Goal: Browse casually

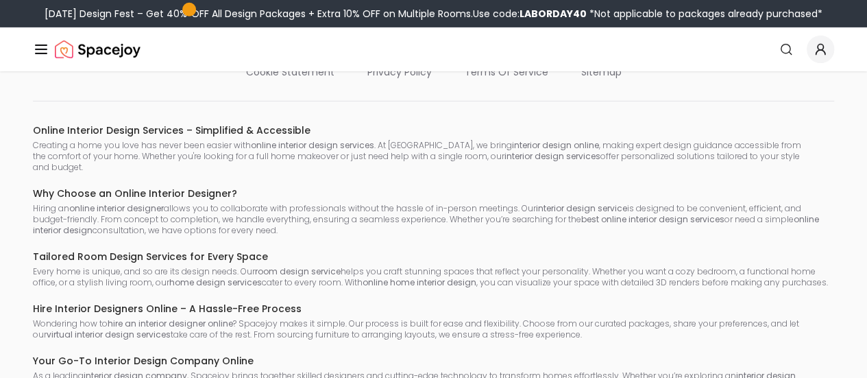
scroll to position [7252, 0]
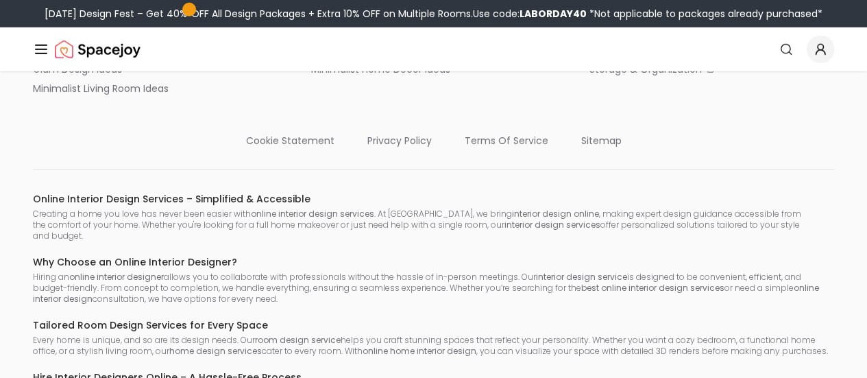
click at [85, 50] on img "Spacejoy" at bounding box center [98, 49] width 86 height 27
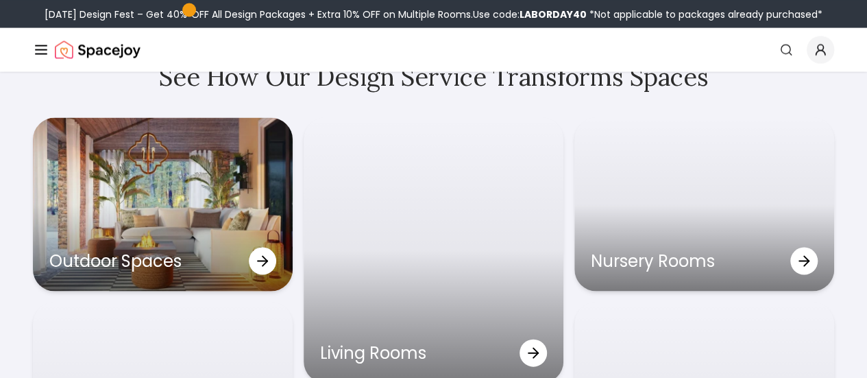
scroll to position [3906, 0]
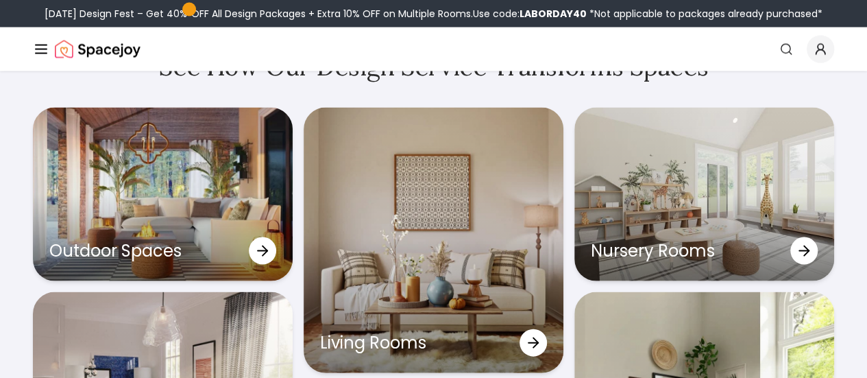
click at [0, 0] on link "Start Your Project" at bounding box center [0, 0] width 0 height 0
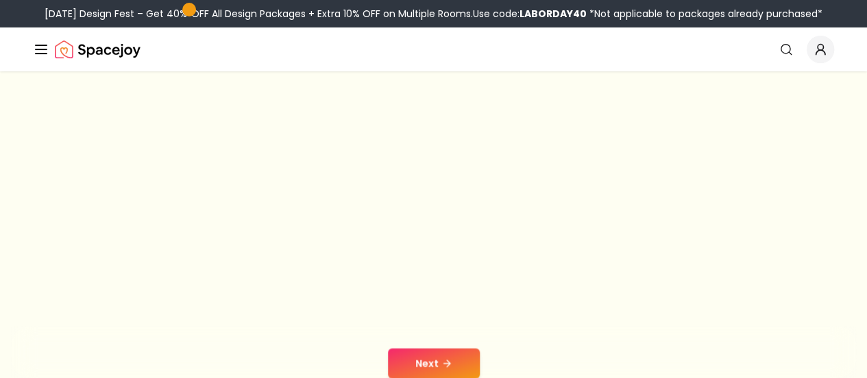
click at [0, 0] on link "Login" at bounding box center [0, 0] width 0 height 0
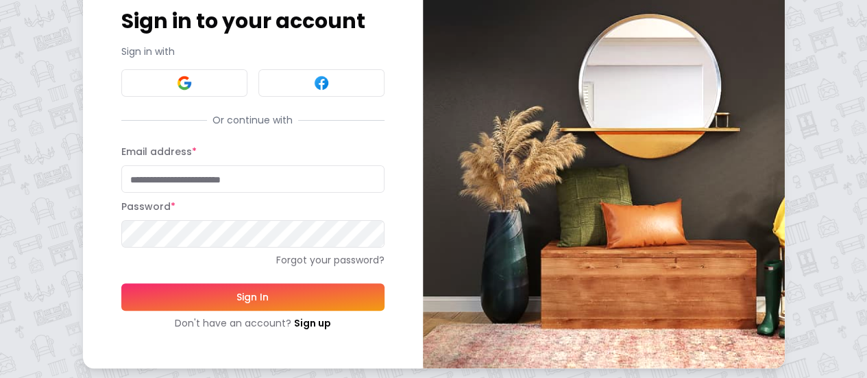
scroll to position [71, 0]
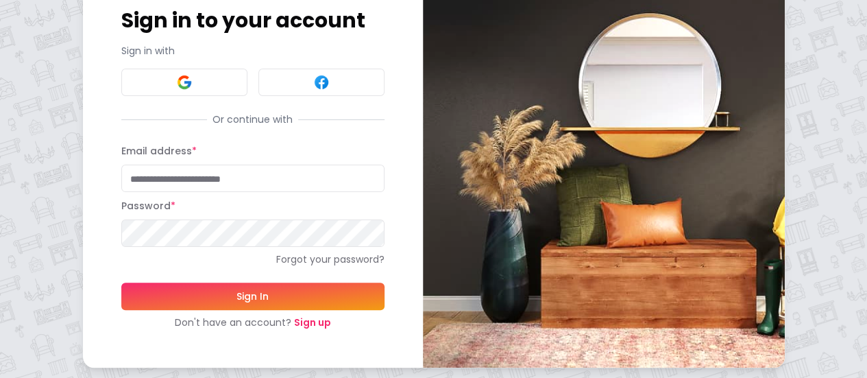
click at [294, 317] on link "Sign up" at bounding box center [312, 322] width 37 height 14
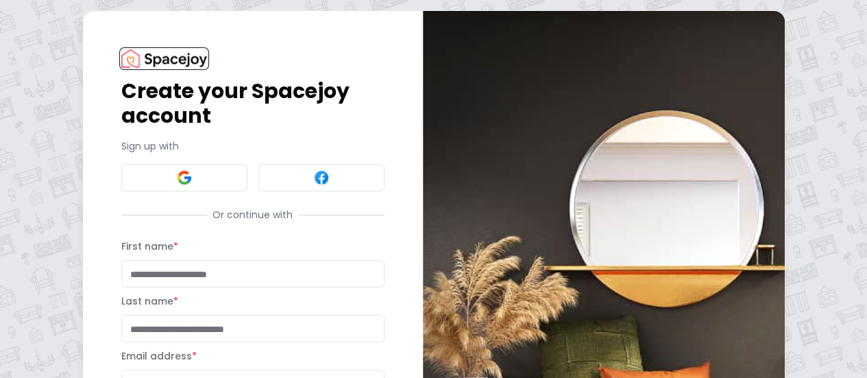
click at [121, 57] on img at bounding box center [164, 58] width 86 height 19
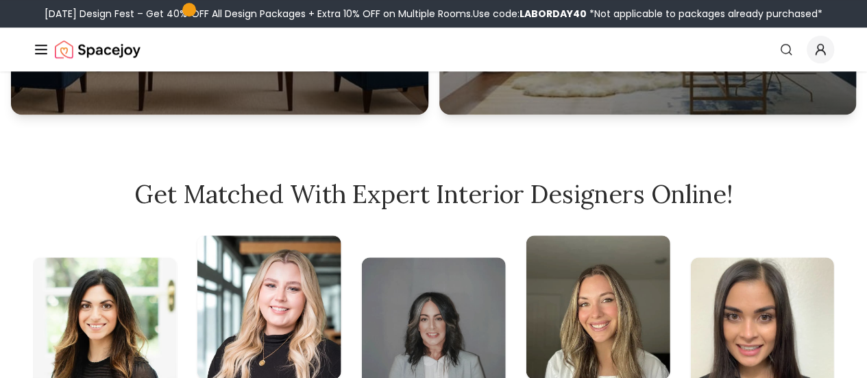
scroll to position [685, 0]
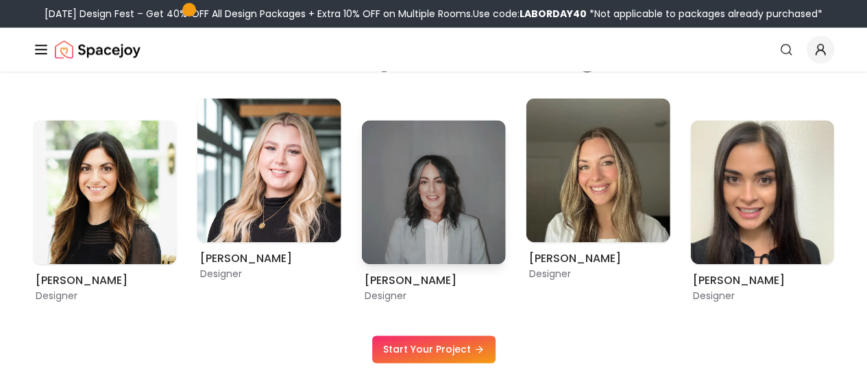
click at [426, 182] on img "6 / 9" at bounding box center [434, 192] width 144 height 144
click at [390, 284] on h6 "[PERSON_NAME]" at bounding box center [434, 280] width 138 height 16
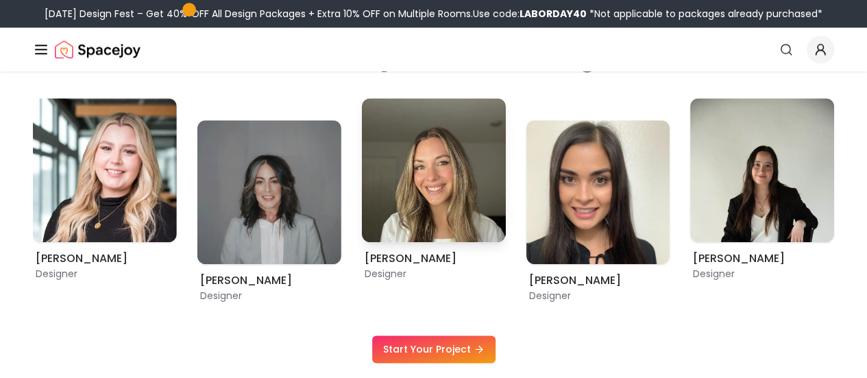
click at [408, 247] on div "[PERSON_NAME] Designer" at bounding box center [434, 189] width 144 height 182
click at [678, 220] on div "[PERSON_NAME] Designer [PERSON_NAME] Designer [PERSON_NAME] Designer [PERSON_NA…" at bounding box center [433, 200] width 801 height 204
click at [744, 182] on img "9 / 9" at bounding box center [762, 170] width 144 height 144
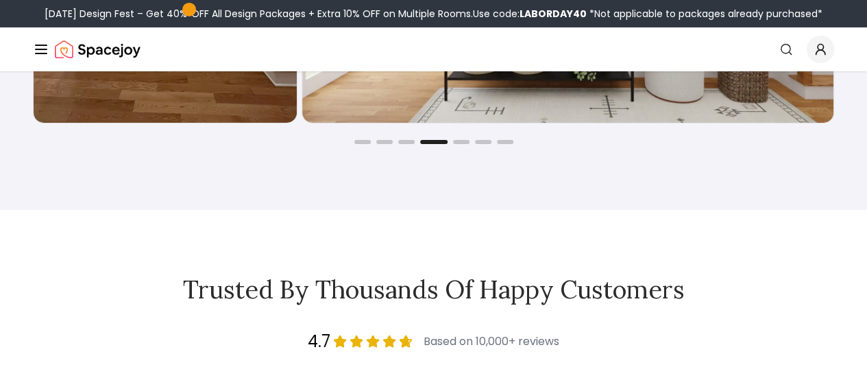
scroll to position [2358, 0]
